Goal: Task Accomplishment & Management: Manage account settings

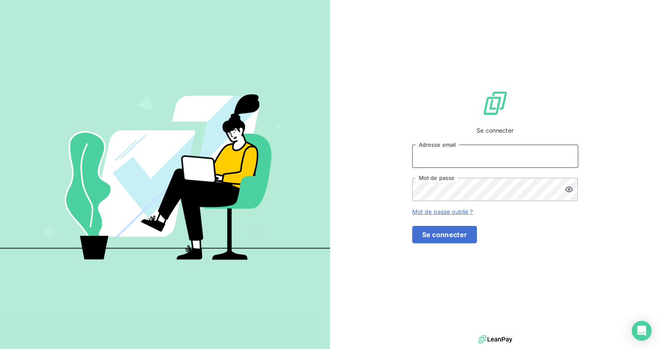
type input "[EMAIL_ADDRESS][DOMAIN_NAME]"
click at [477, 239] on button "Se connecter" at bounding box center [444, 234] width 65 height 17
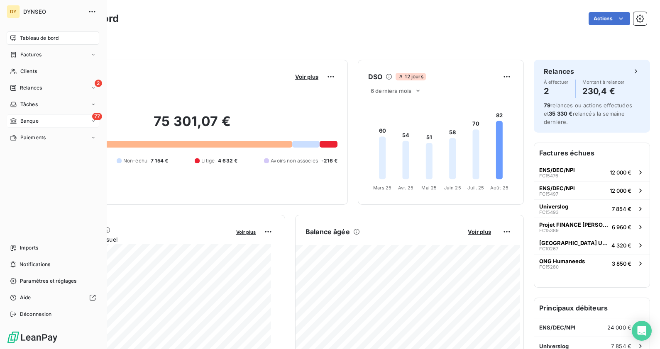
click at [19, 119] on div "Banque" at bounding box center [24, 120] width 29 height 7
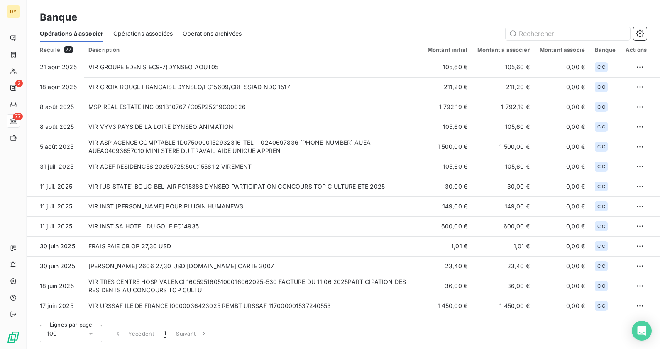
click at [148, 36] on span "Opérations associées" at bounding box center [142, 33] width 59 height 8
